Goal: Task Accomplishment & Management: Manage account settings

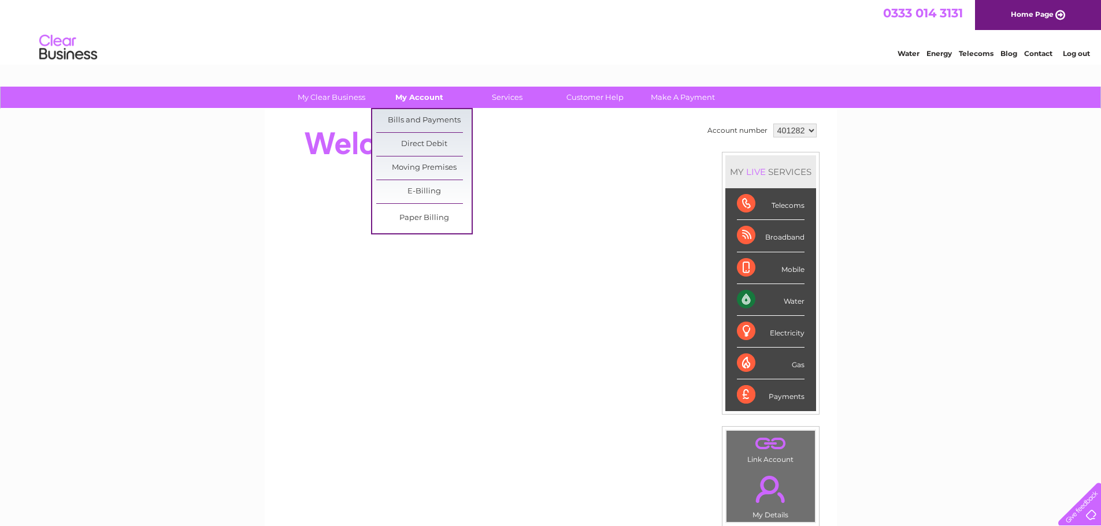
click at [418, 99] on link "My Account" at bounding box center [419, 97] width 95 height 21
click at [417, 118] on link "Bills and Payments" at bounding box center [423, 120] width 95 height 23
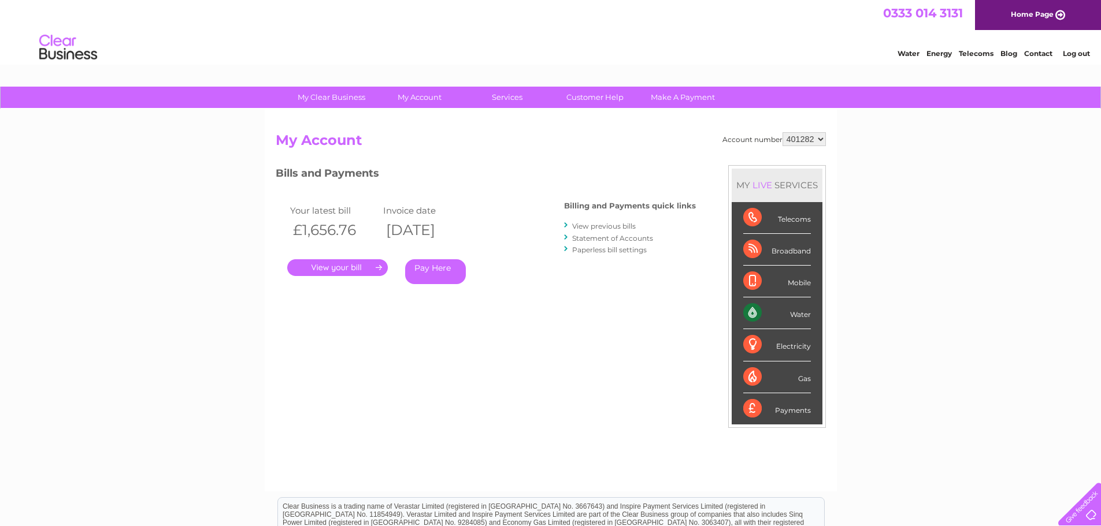
click at [344, 267] on link "." at bounding box center [337, 267] width 101 height 17
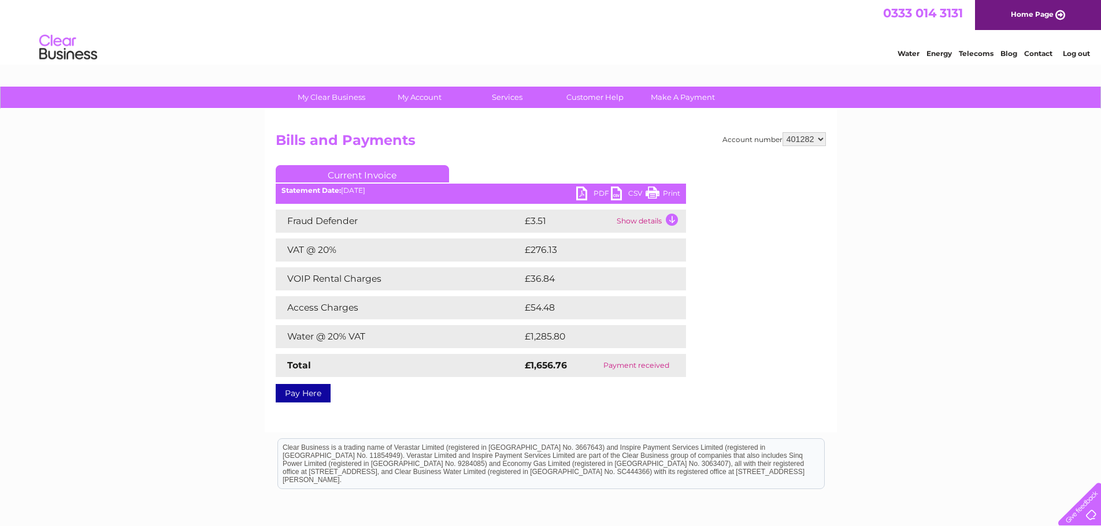
click at [594, 192] on link "PDF" at bounding box center [593, 195] width 35 height 17
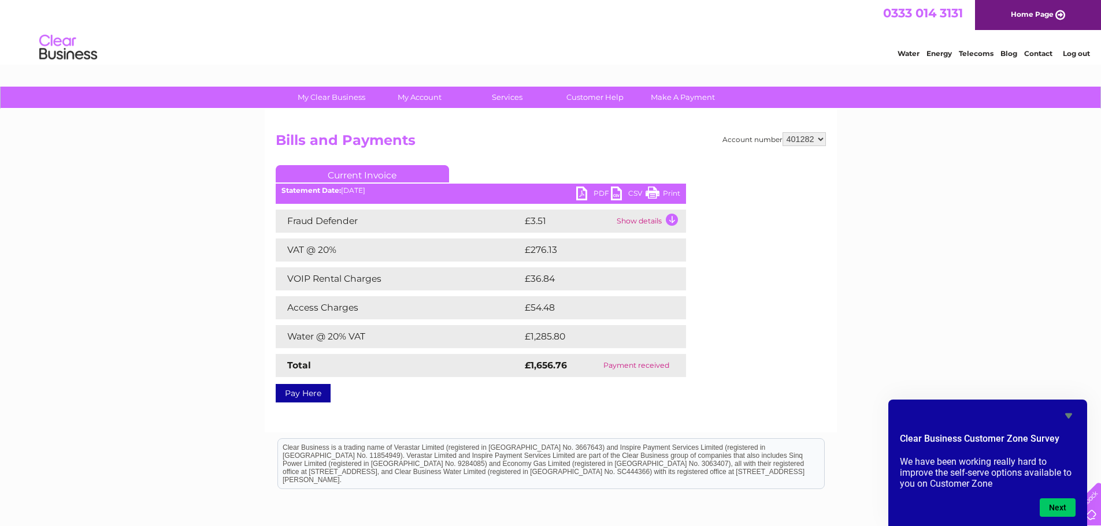
click at [596, 190] on link "PDF" at bounding box center [593, 195] width 35 height 17
